Goal: Navigation & Orientation: Find specific page/section

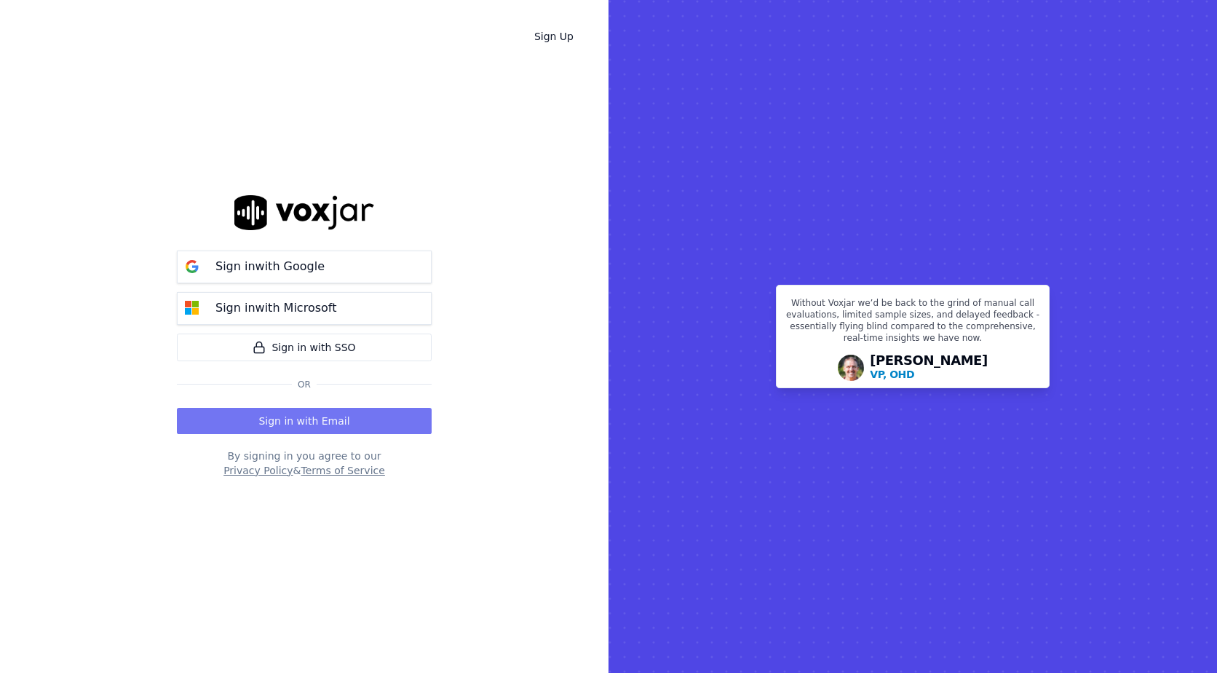
click at [294, 409] on button "Sign in with Email" at bounding box center [304, 421] width 255 height 26
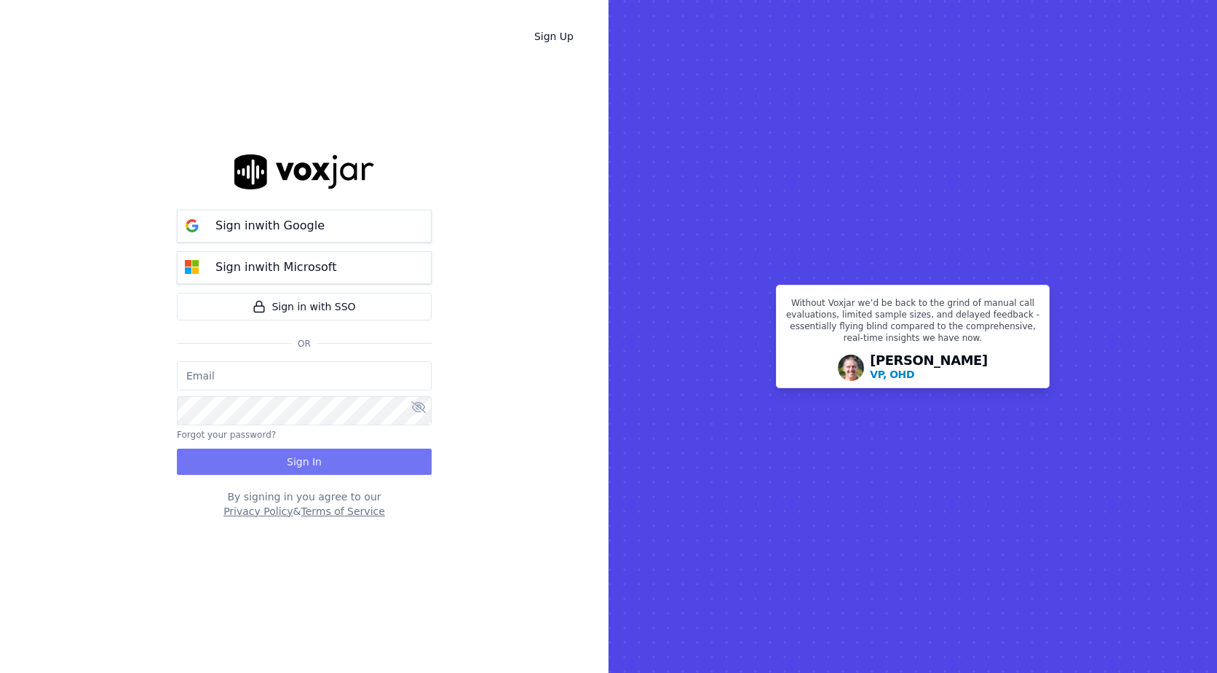
type input "[EMAIL_ADDRESS][DOMAIN_NAME]"
click at [298, 454] on button "Sign In" at bounding box center [304, 461] width 255 height 26
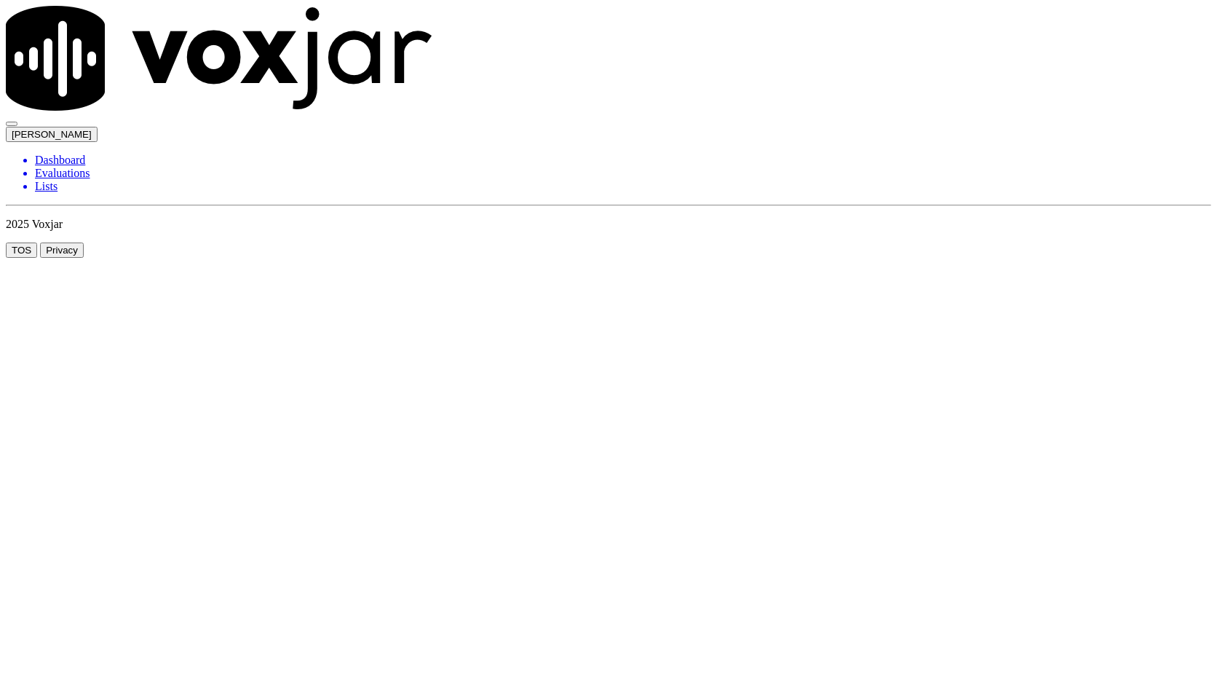
click at [39, 180] on li "Lists" at bounding box center [623, 186] width 1176 height 13
click at [60, 154] on li "Dashboard" at bounding box center [623, 160] width 1176 height 13
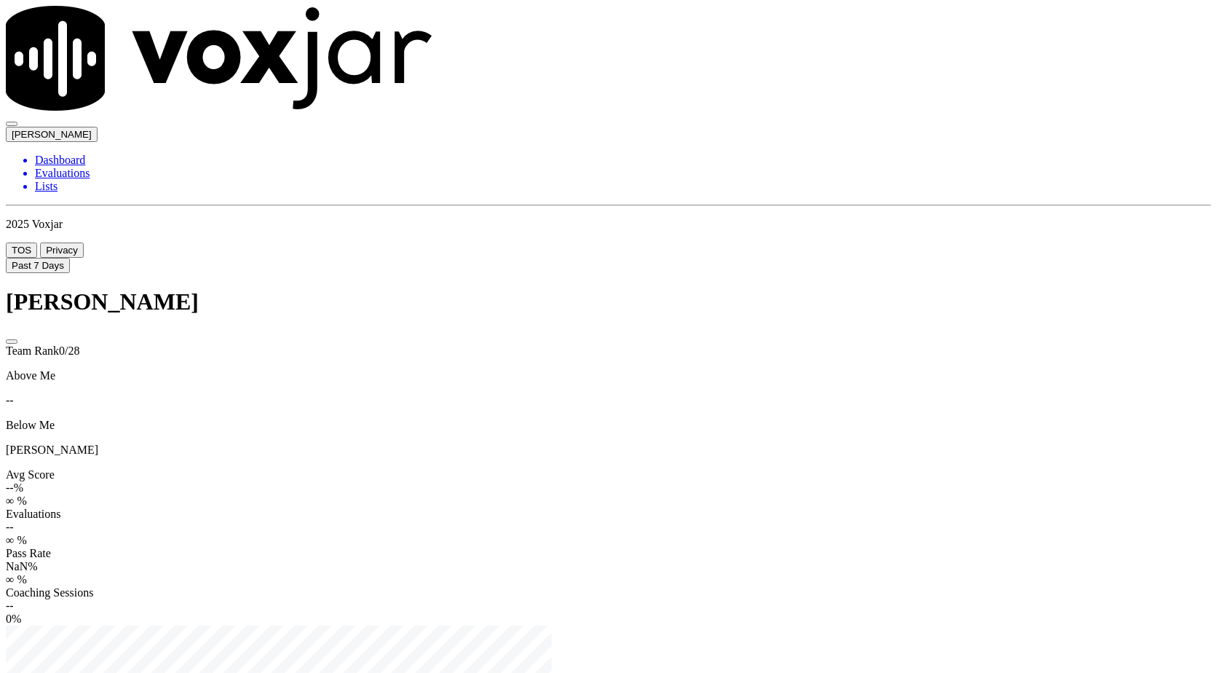
click at [68, 167] on li "Evaluations" at bounding box center [623, 173] width 1176 height 13
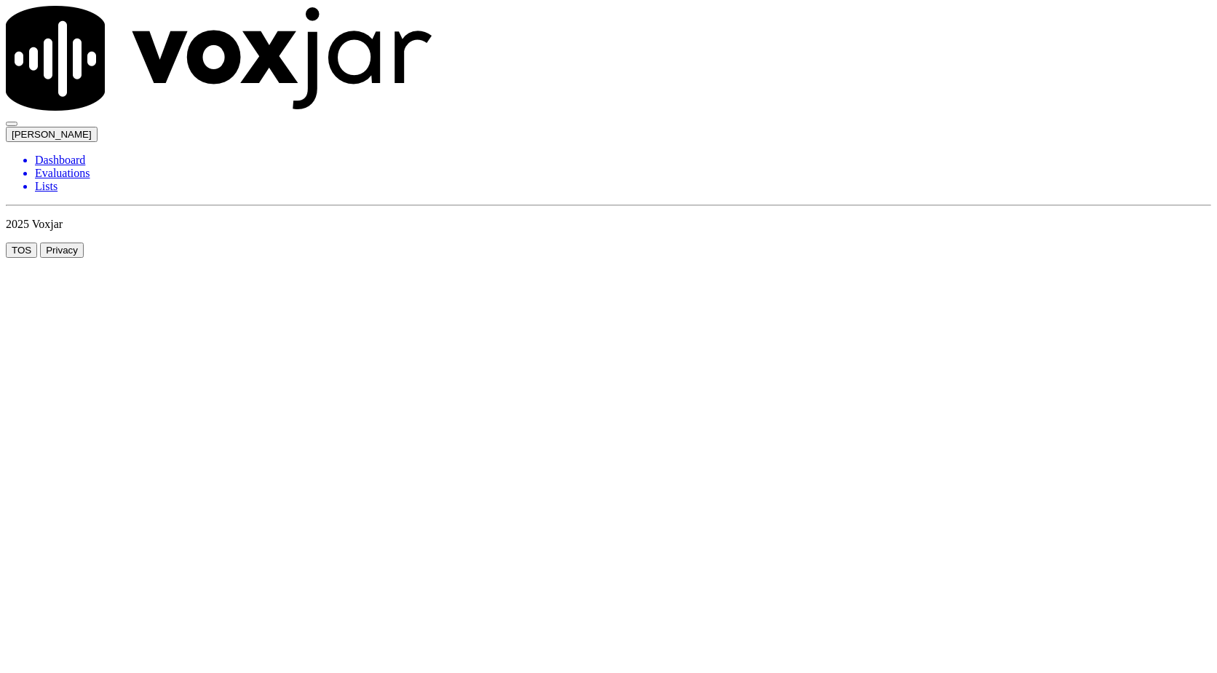
click at [47, 180] on li "Lists" at bounding box center [623, 186] width 1176 height 13
click at [68, 154] on li "Dashboard" at bounding box center [623, 160] width 1176 height 13
